Goal: Information Seeking & Learning: Learn about a topic

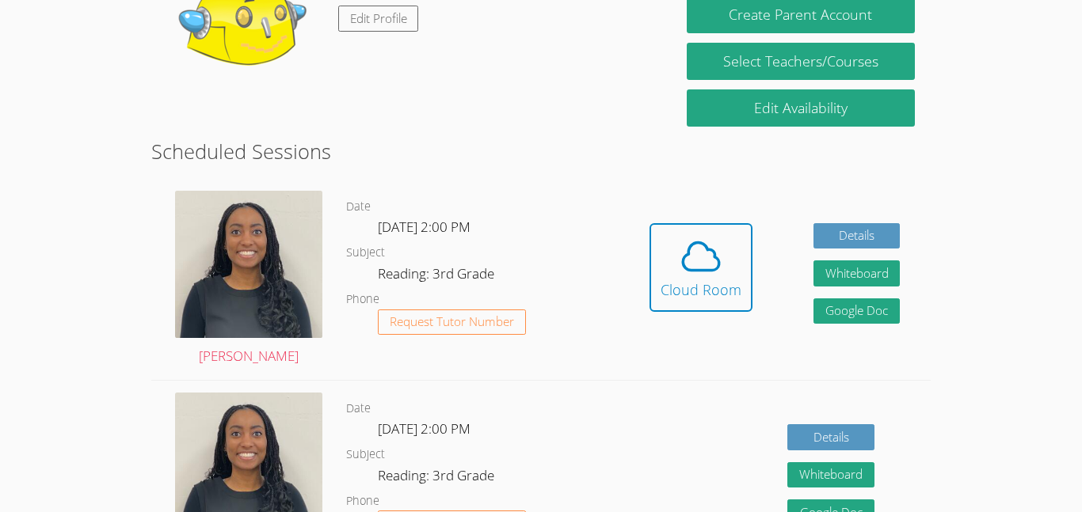
scroll to position [328, 0]
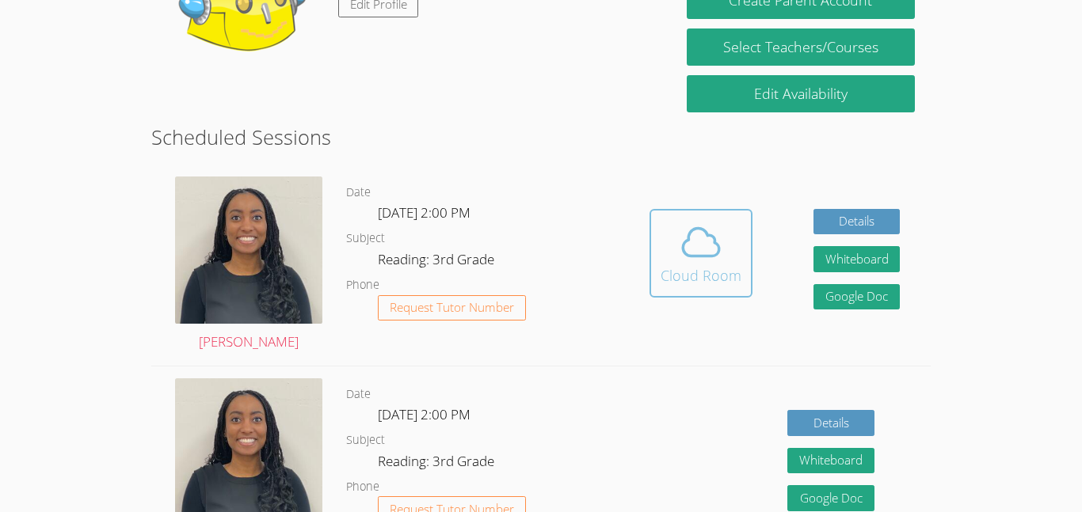
click at [690, 269] on div "Cloud Room" at bounding box center [700, 275] width 81 height 22
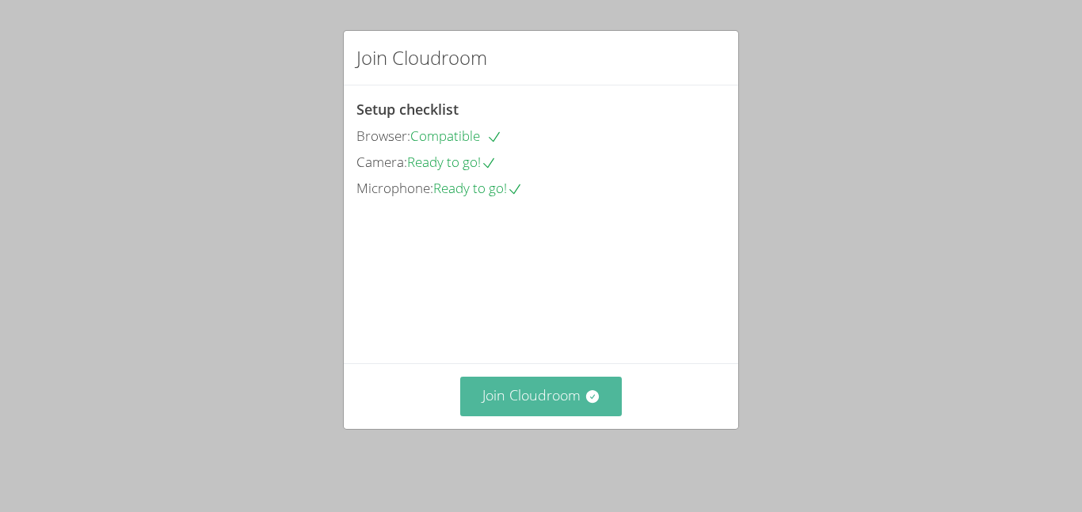
click at [580, 416] on button "Join Cloudroom" at bounding box center [541, 396] width 162 height 39
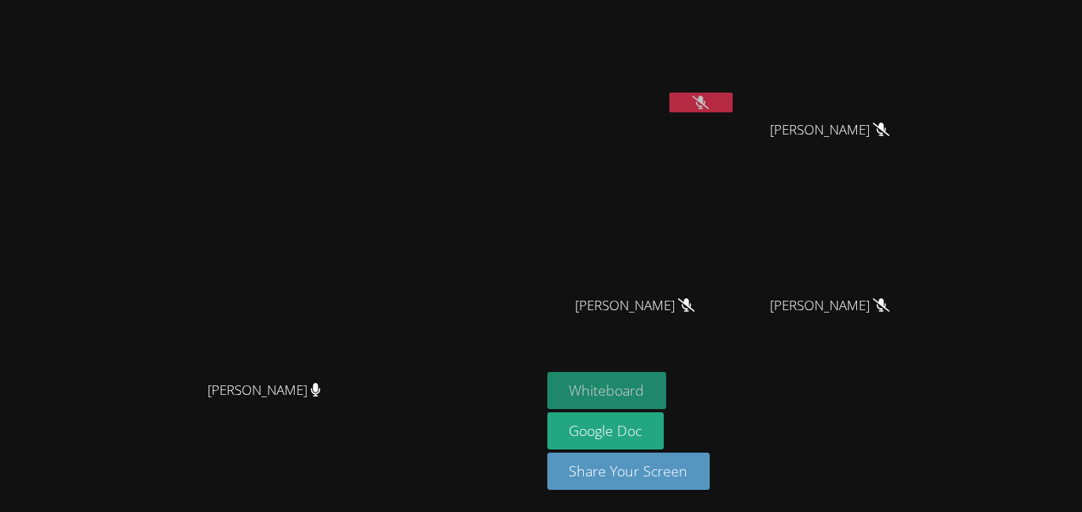
click at [667, 382] on button "Whiteboard" at bounding box center [607, 390] width 120 height 37
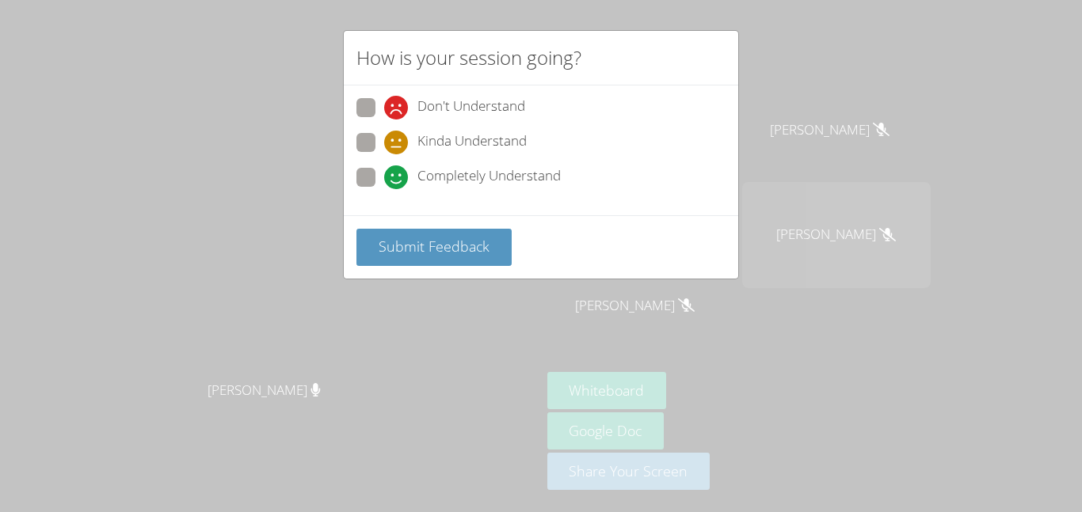
click at [386, 169] on icon at bounding box center [396, 177] width 24 height 24
click at [386, 169] on input "Completely Understand" at bounding box center [390, 174] width 13 height 13
radio input "true"
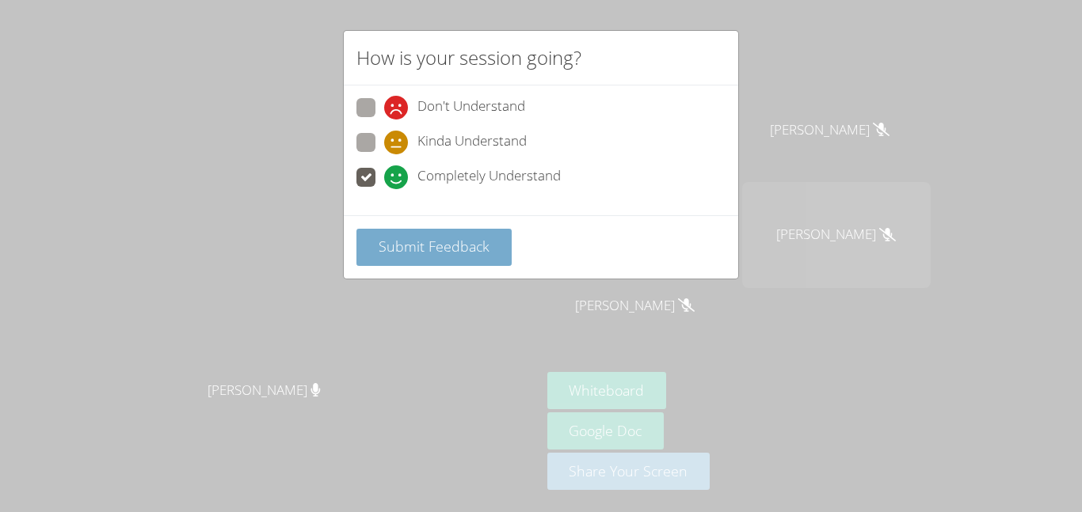
click at [403, 231] on button "Submit Feedback" at bounding box center [433, 247] width 155 height 37
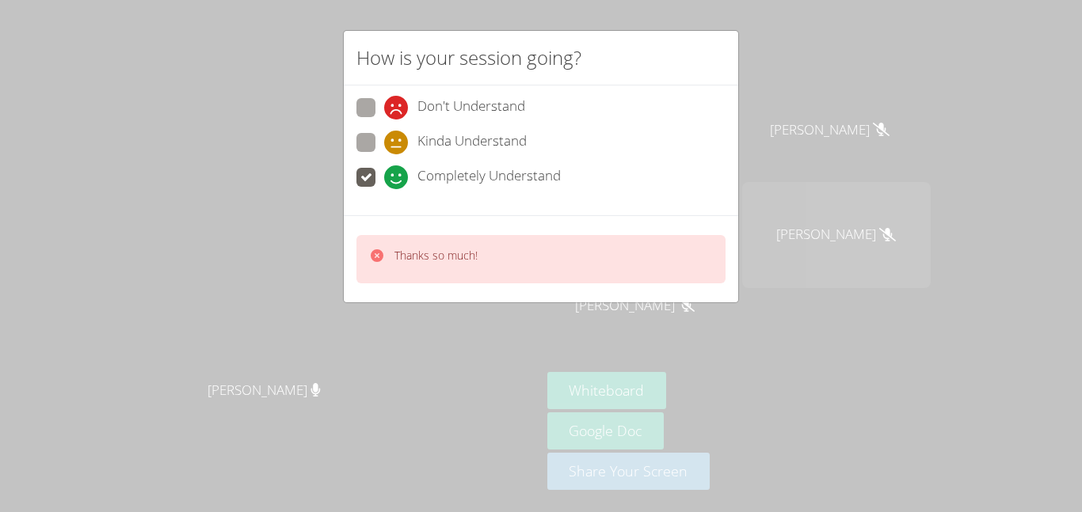
click at [838, 105] on div "How is your session going? Don't Understand Kinda Understand Completely Underst…" at bounding box center [541, 256] width 1082 height 512
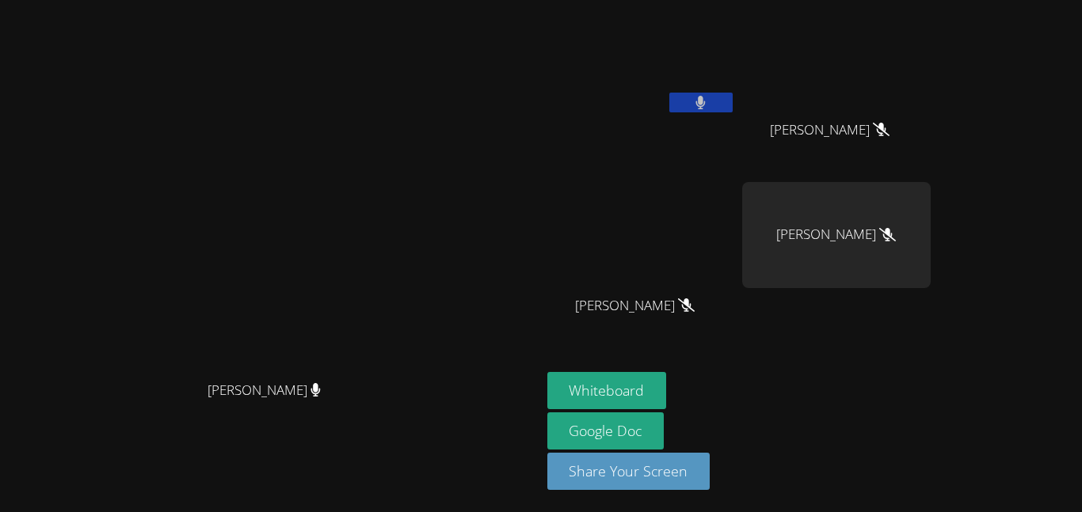
click at [732, 103] on button at bounding box center [700, 103] width 63 height 20
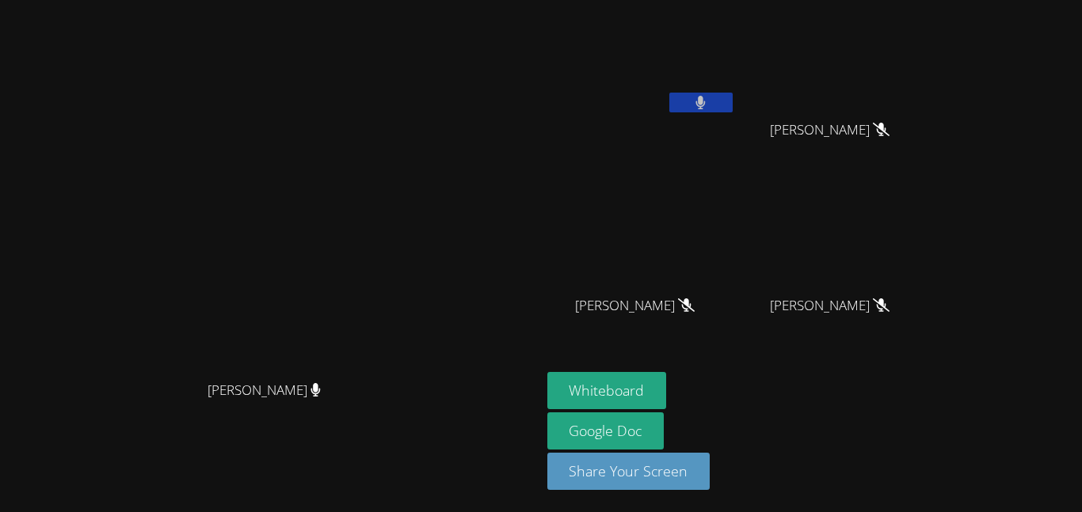
click at [705, 98] on icon at bounding box center [700, 102] width 10 height 13
click at [705, 105] on icon at bounding box center [700, 102] width 10 height 13
click at [886, 215] on video at bounding box center [836, 235] width 188 height 106
click at [732, 97] on button at bounding box center [700, 103] width 63 height 20
